Goal: Task Accomplishment & Management: Use online tool/utility

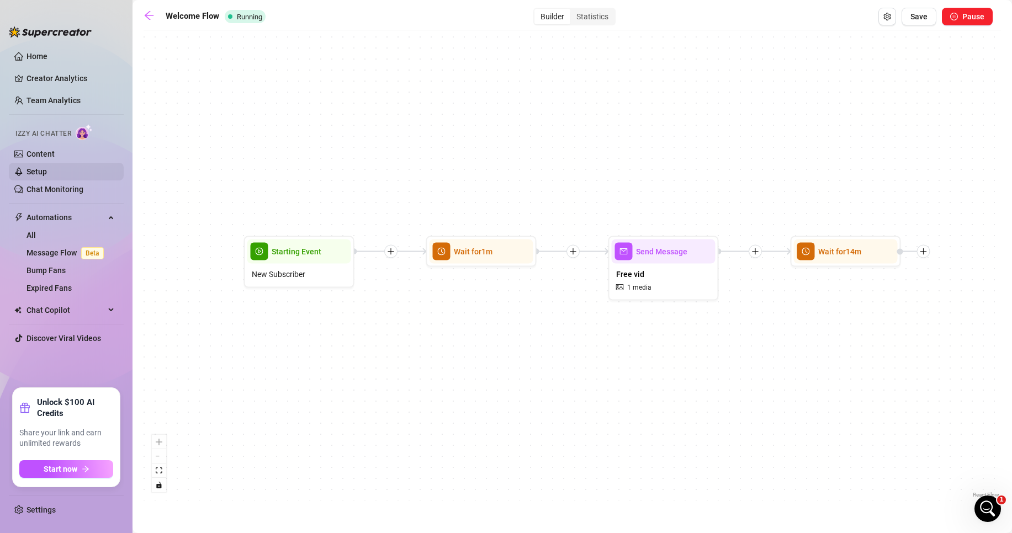
scroll to position [2, 0]
click at [63, 289] on link "Expired Fans" at bounding box center [48, 288] width 45 height 9
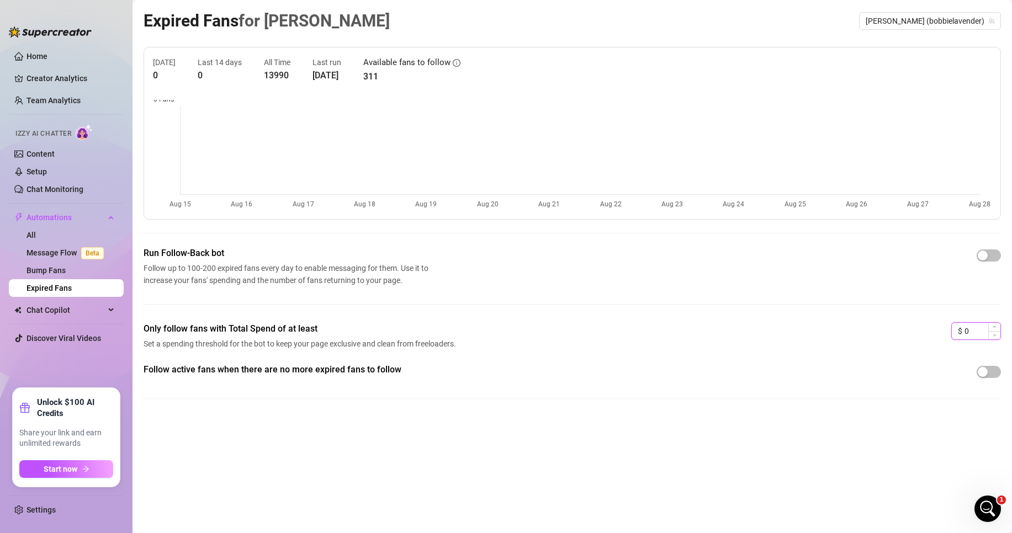
click at [975, 337] on input "0" at bounding box center [982, 331] width 36 height 17
drag, startPoint x: 937, startPoint y: 337, endPoint x: 921, endPoint y: 336, distance: 15.5
click at [922, 336] on div "Only follow fans with Total Spend of at least Set a spending threshold for the …" at bounding box center [572, 342] width 857 height 41
type input "2"
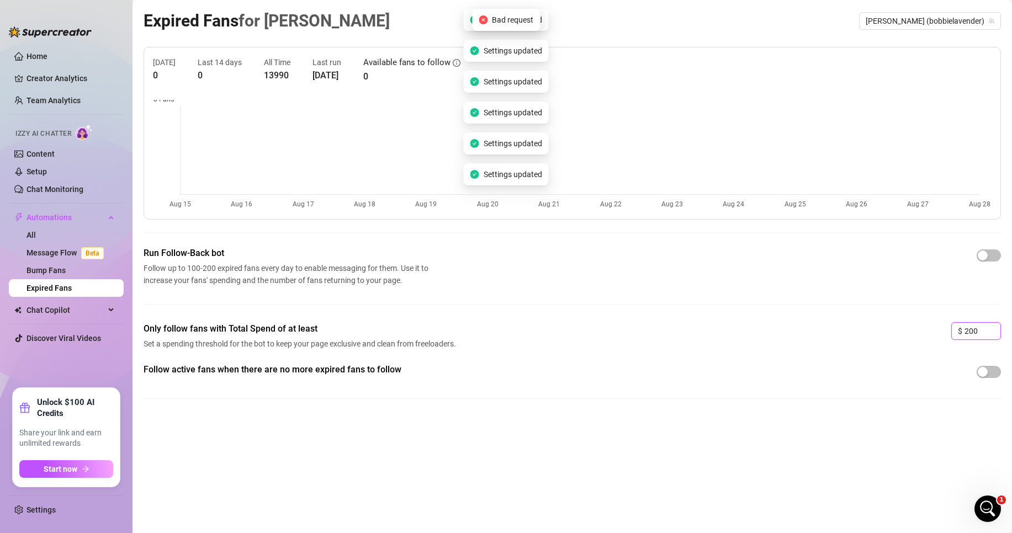
type input "200"
click at [889, 352] on div "Only follow fans with Total Spend of at least Set a spending threshold for the …" at bounding box center [572, 342] width 857 height 41
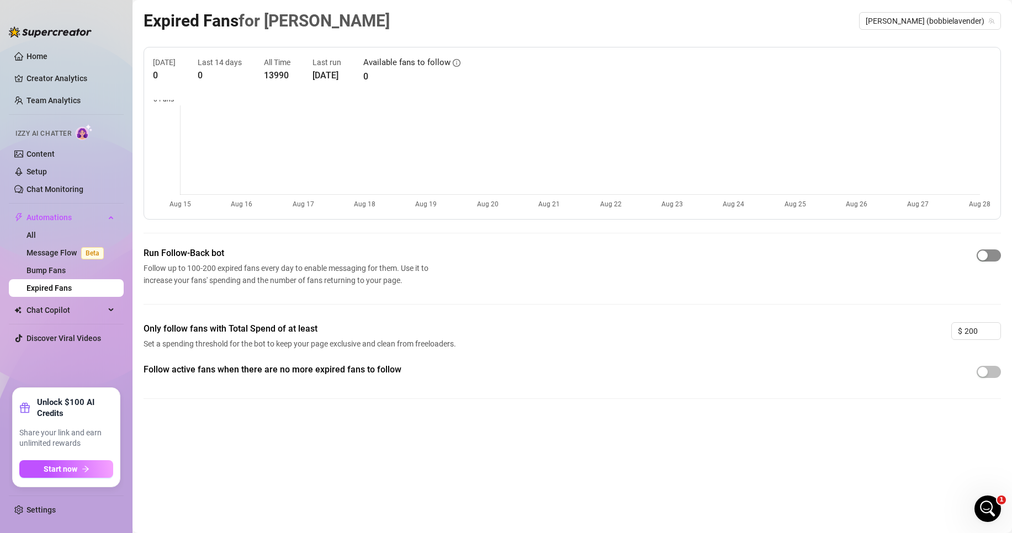
click at [993, 261] on span "button" at bounding box center [988, 255] width 24 height 12
click at [899, 302] on div "Run Follow-Back bot Follow up to 100-200 expired fans every day to enable messa…" at bounding box center [572, 285] width 857 height 76
click at [460, 63] on icon "info-circle" at bounding box center [457, 63] width 8 height 8
drag, startPoint x: 981, startPoint y: 334, endPoint x: 923, endPoint y: 327, distance: 59.0
click at [923, 327] on div "Only follow fans with Total Spend of at least Set a spending threshold for the …" at bounding box center [572, 342] width 857 height 41
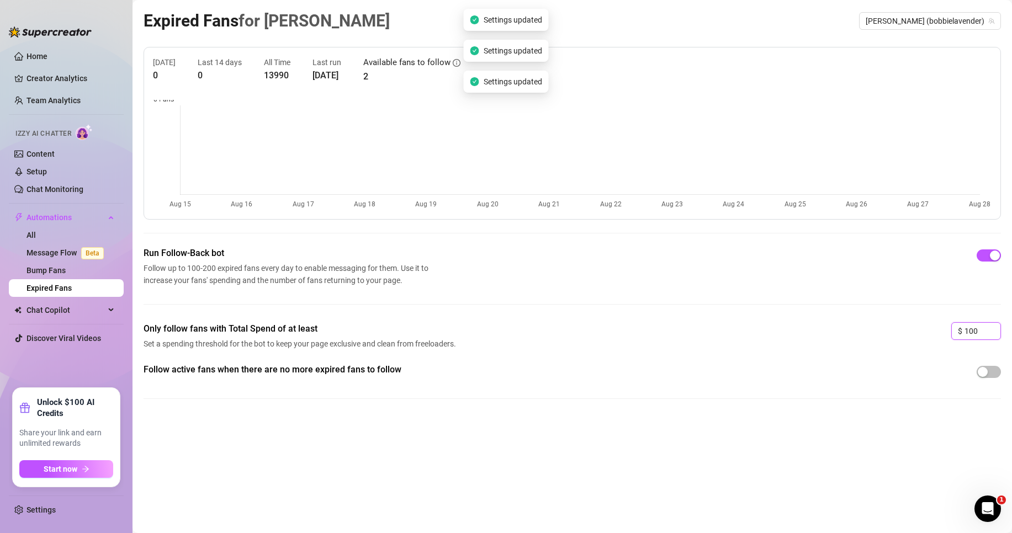
type input "100"
click at [874, 328] on div "Only follow fans with Total Spend of at least Set a spending threshold for the …" at bounding box center [572, 342] width 857 height 41
click at [451, 101] on canvas at bounding box center [572, 155] width 838 height 110
click at [439, 76] on article "2" at bounding box center [411, 77] width 97 height 14
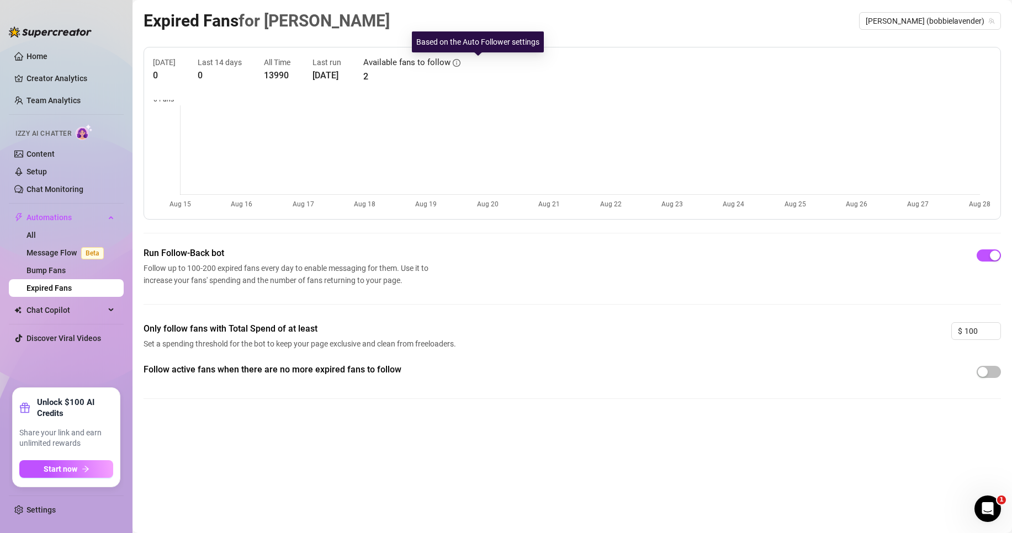
click at [460, 64] on icon "info-circle" at bounding box center [457, 63] width 8 height 8
click at [460, 62] on icon "info-circle" at bounding box center [457, 63] width 8 height 8
